Goal: Use online tool/utility: Utilize a website feature to perform a specific function

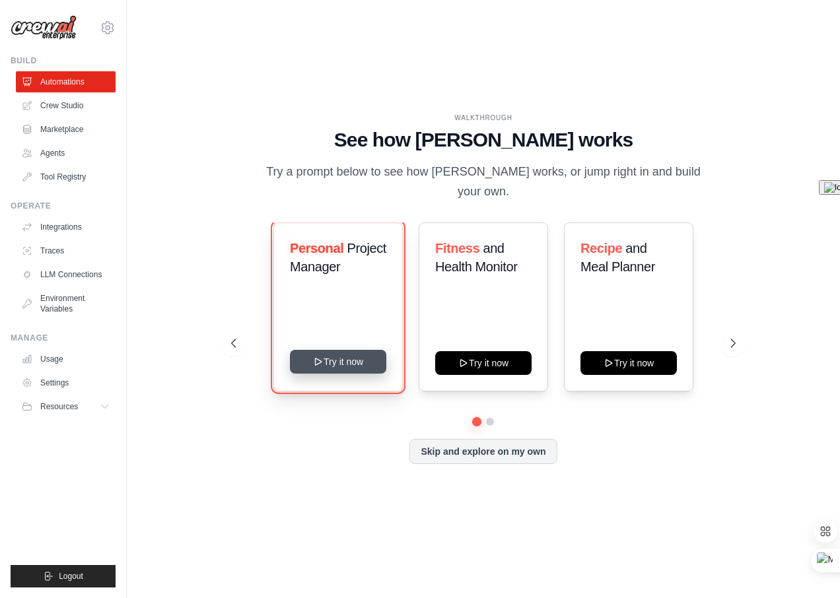
click at [332, 357] on button "Try it now" at bounding box center [338, 362] width 96 height 24
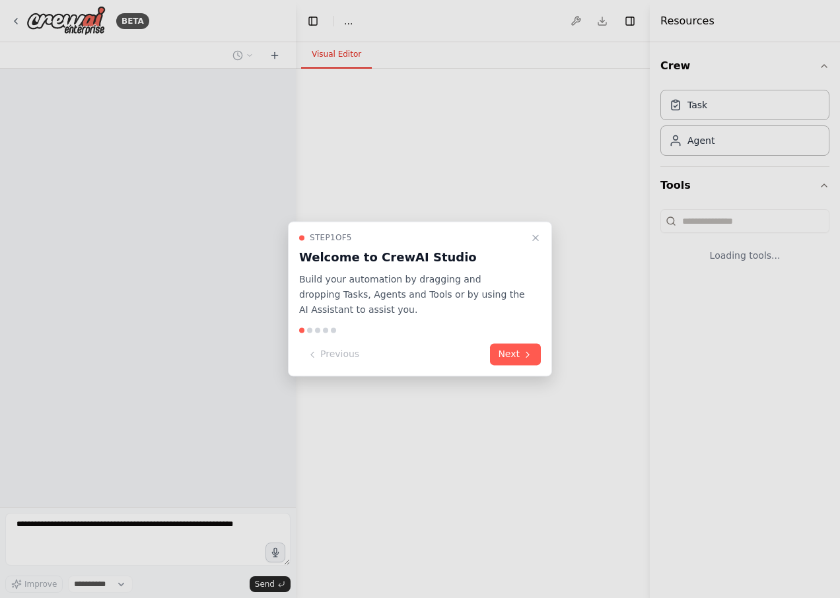
select select "****"
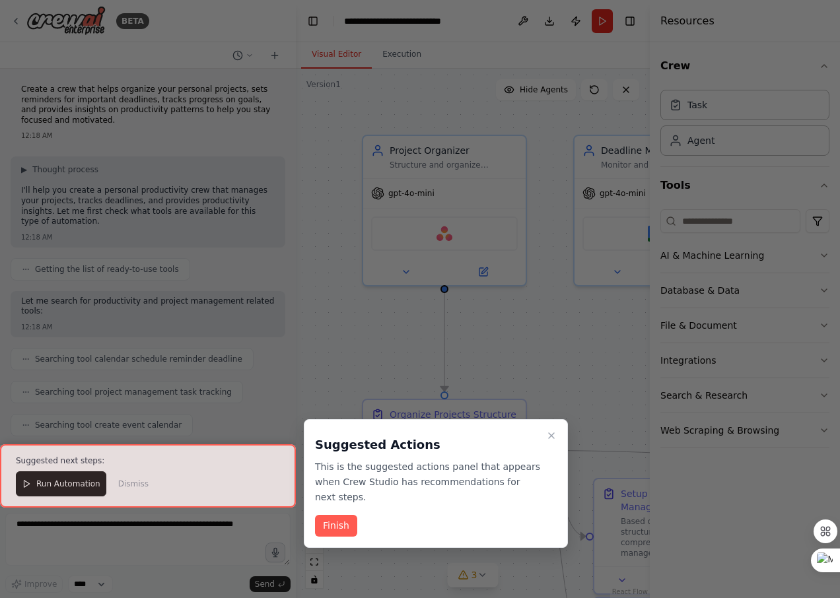
scroll to position [891, 0]
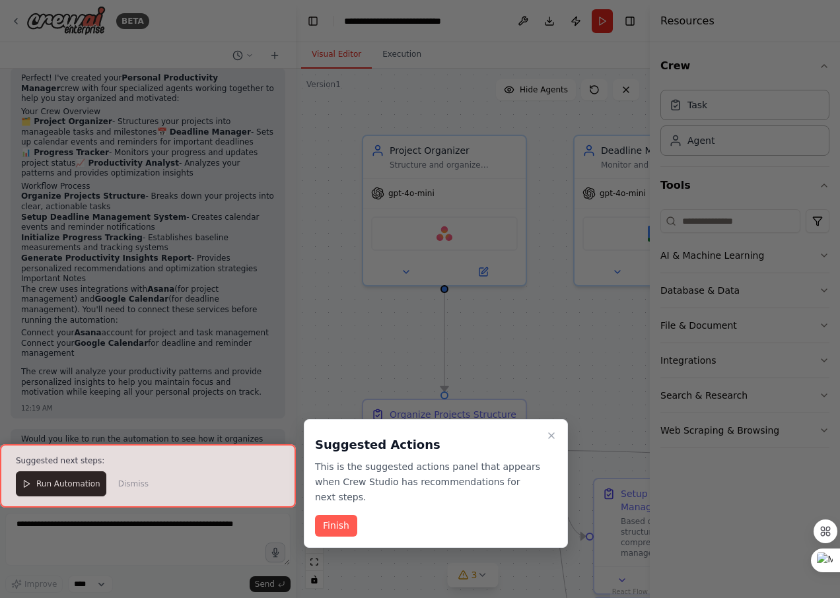
click at [330, 515] on button "Finish" at bounding box center [336, 526] width 42 height 22
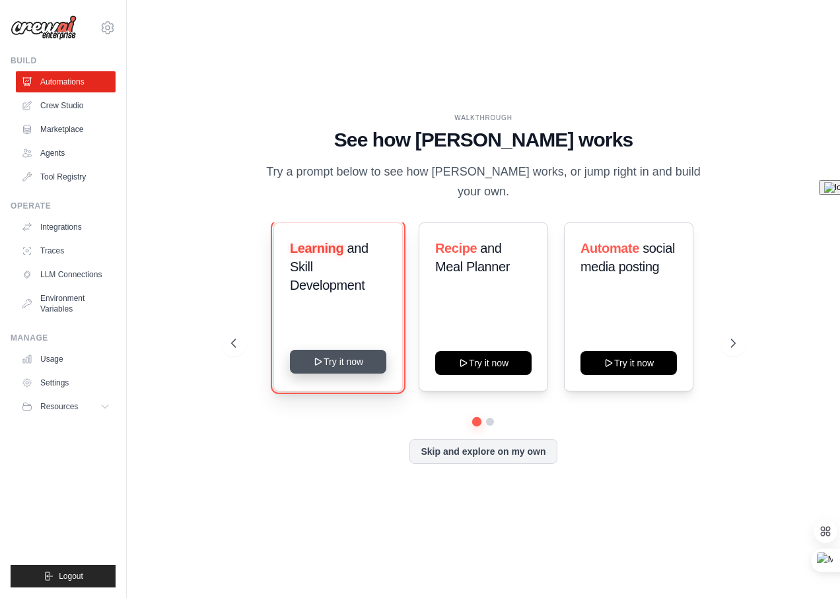
click at [345, 351] on button "Try it now" at bounding box center [338, 362] width 96 height 24
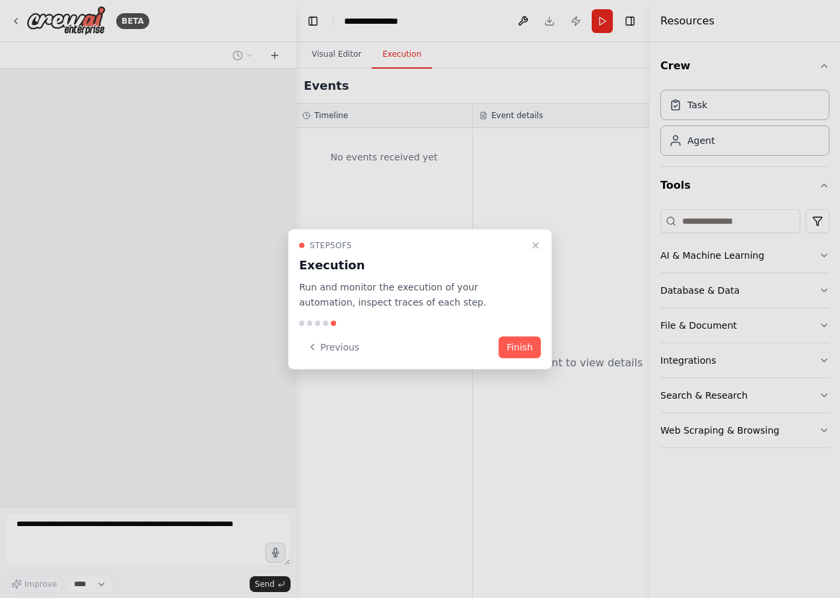
click at [526, 346] on button "Finish" at bounding box center [520, 347] width 42 height 22
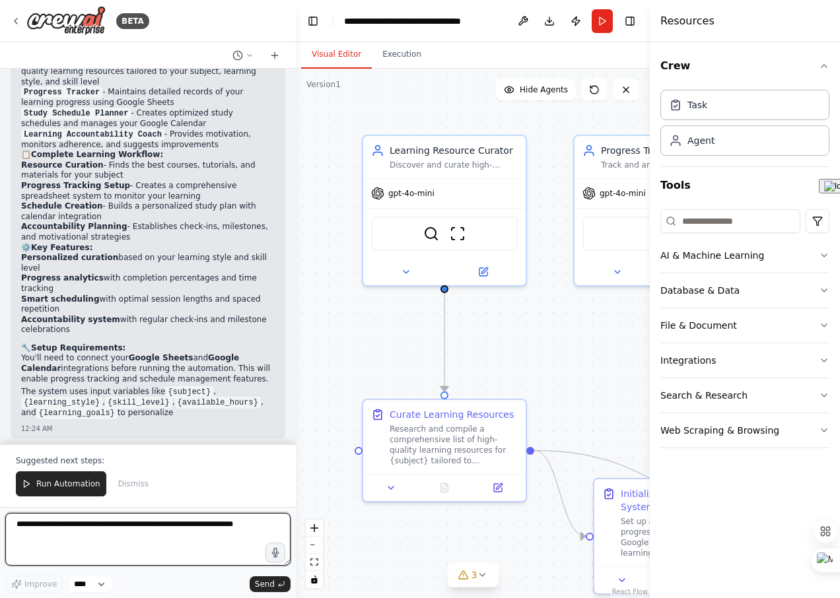
scroll to position [1226, 0]
